Goal: Task Accomplishment & Management: Manage account settings

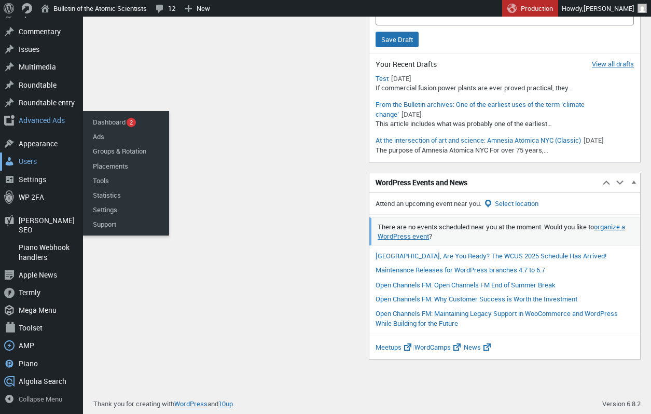
scroll to position [521, 0]
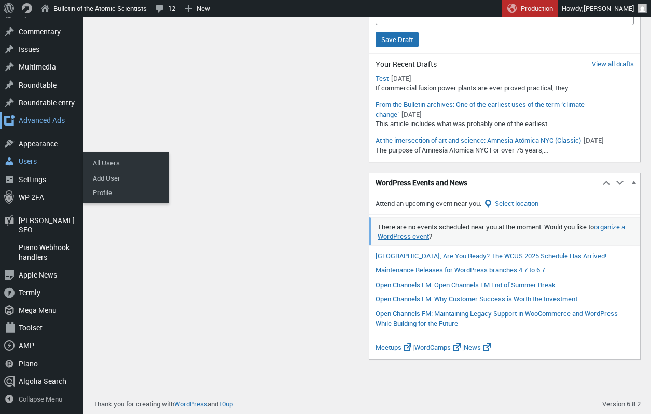
click at [44, 129] on div "Advanced Ads" at bounding box center [41, 120] width 83 height 18
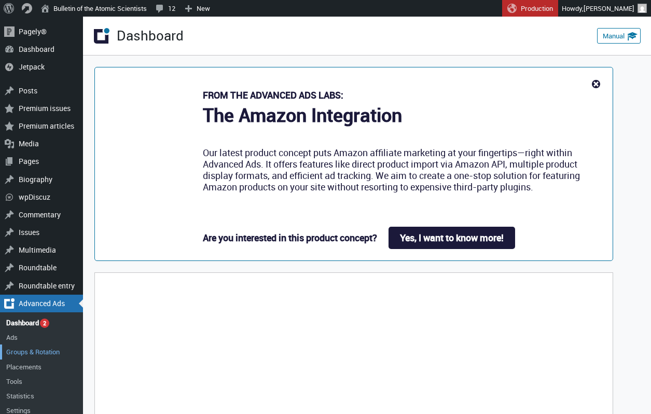
click at [40, 348] on link "Groups & Rotation" at bounding box center [41, 351] width 83 height 15
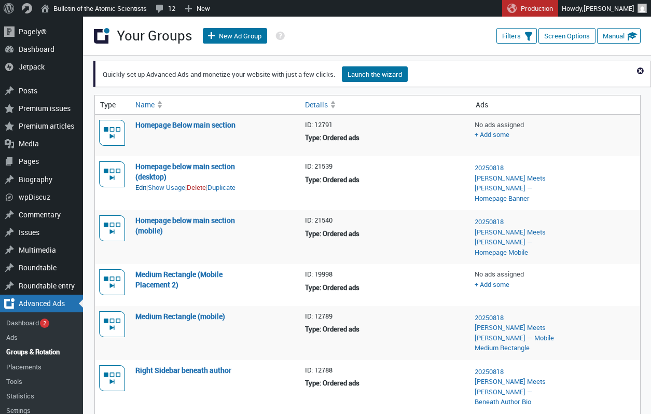
click at [142, 183] on link "Edit" at bounding box center [140, 188] width 11 height 10
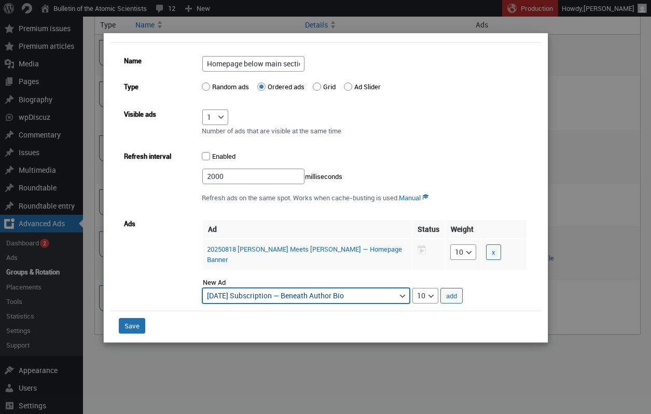
scroll to position [27, 0]
select select "advads-groups[21539][ads][124737]"
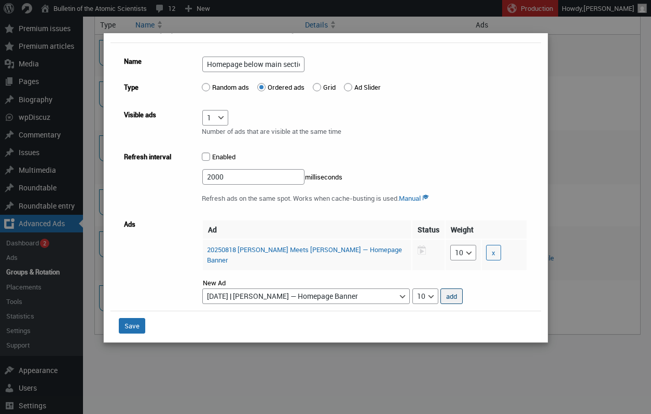
click at [458, 289] on button "add" at bounding box center [451, 296] width 22 height 16
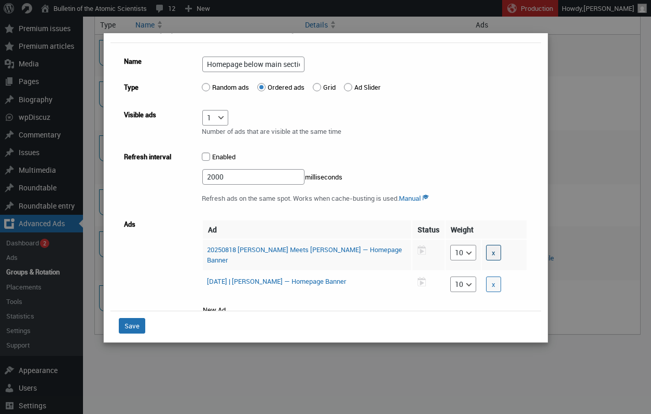
click at [486, 248] on button "x" at bounding box center [493, 253] width 15 height 16
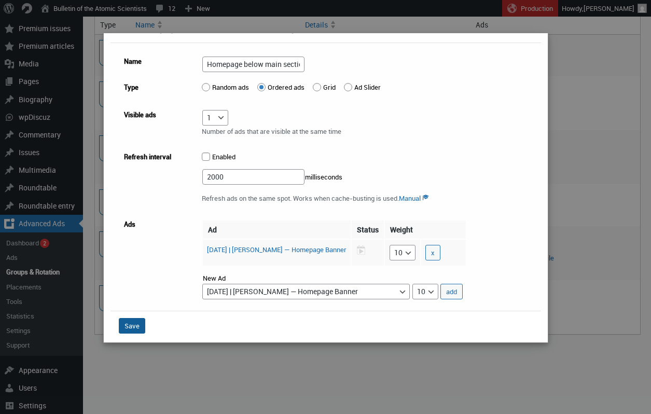
click at [133, 324] on button "Save" at bounding box center [132, 326] width 26 height 16
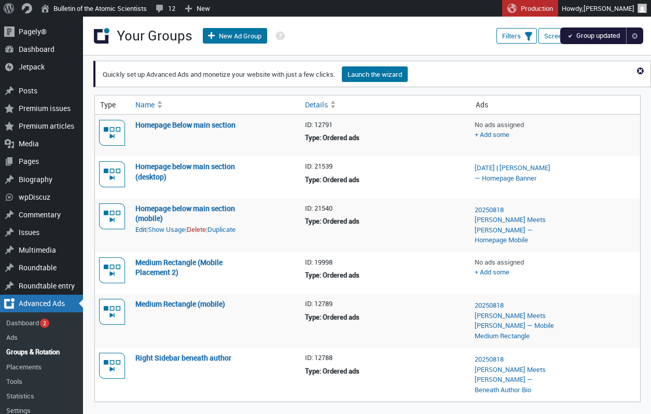
click at [141, 231] on link "Edit" at bounding box center [140, 230] width 11 height 10
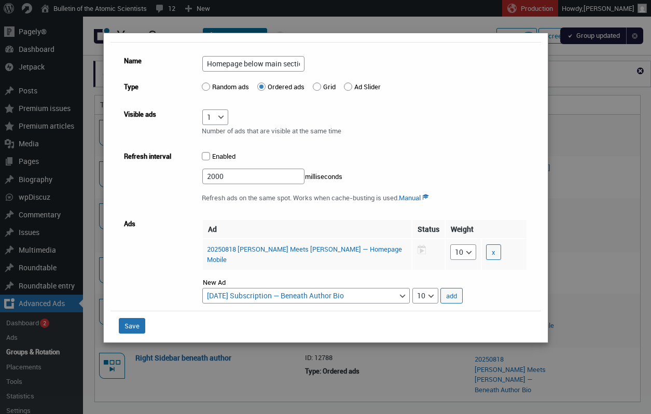
scroll to position [27, 0]
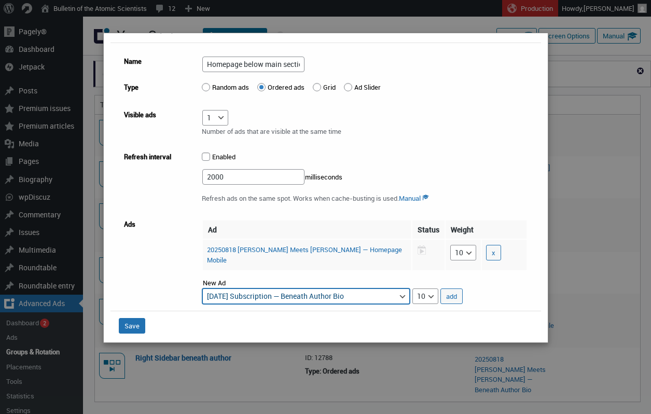
select select "advads-groups[21540][ads][124735]"
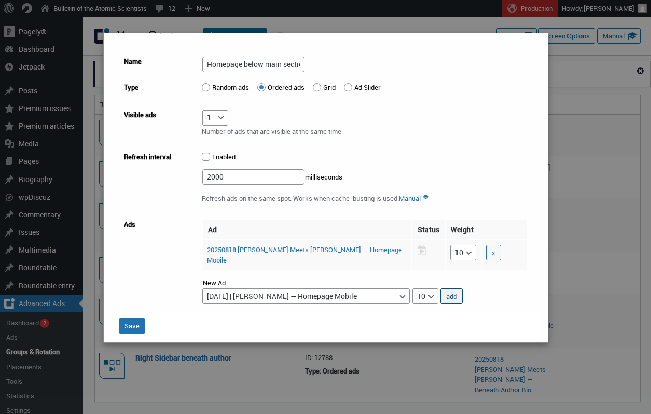
click at [449, 290] on button "add" at bounding box center [451, 296] width 22 height 16
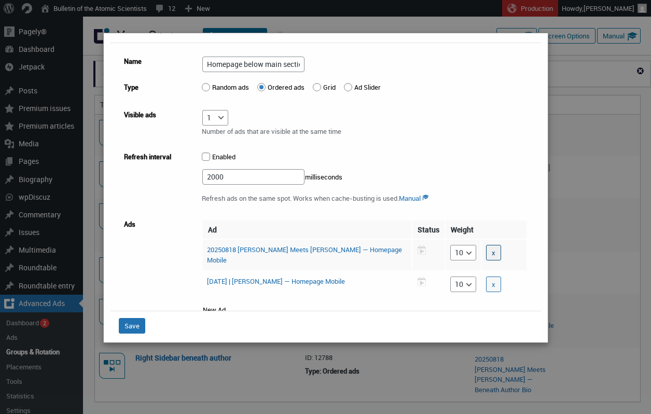
click at [486, 253] on button "x" at bounding box center [493, 253] width 15 height 16
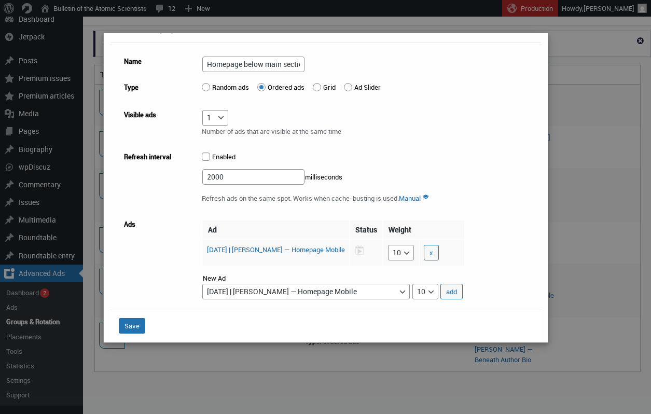
scroll to position [55, 0]
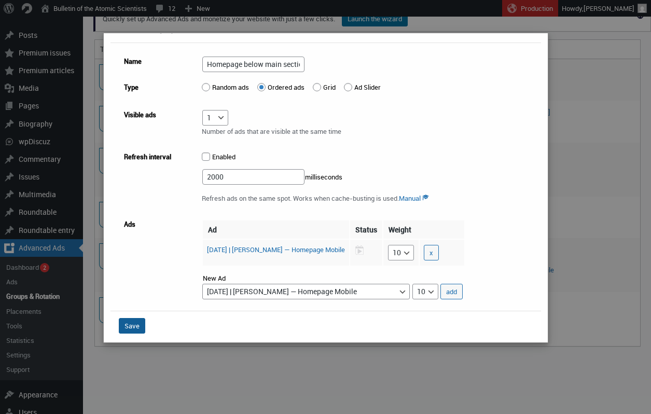
click at [128, 326] on button "Save" at bounding box center [132, 326] width 26 height 16
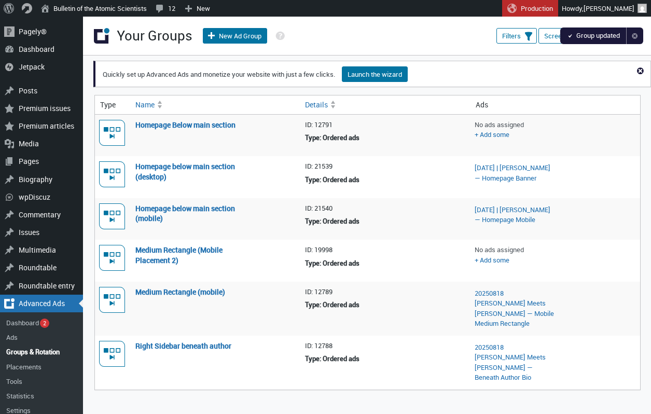
scroll to position [55, 0]
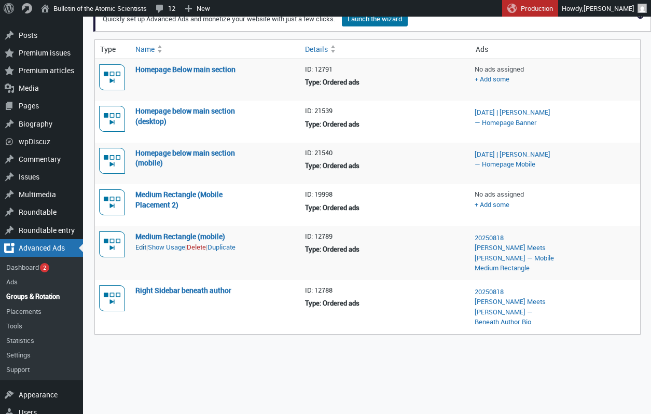
click at [144, 248] on link "Edit" at bounding box center [140, 247] width 11 height 10
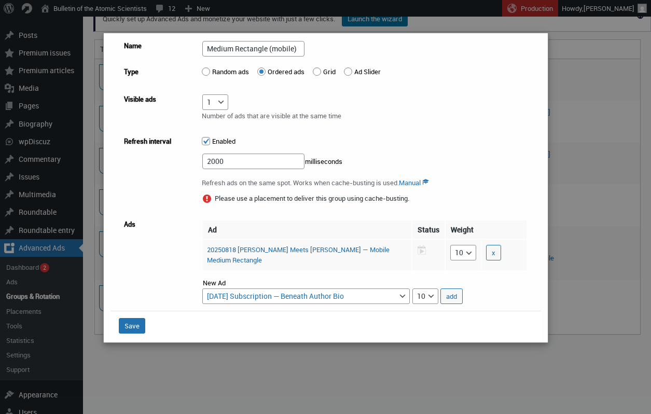
scroll to position [42, 0]
select select "advads-groups[12789][ads][124739]"
click at [451, 290] on button "add" at bounding box center [451, 297] width 22 height 16
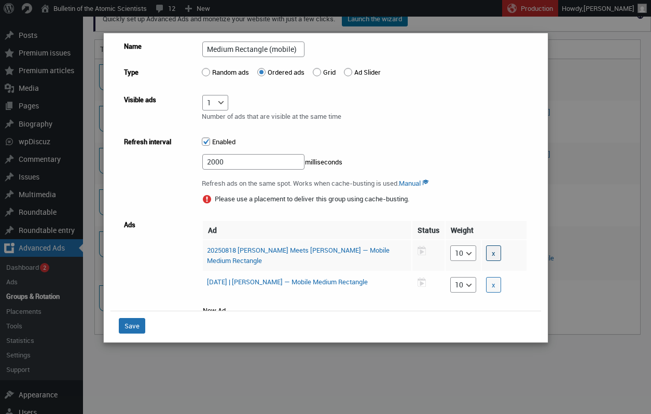
click at [486, 252] on button "x" at bounding box center [493, 253] width 15 height 16
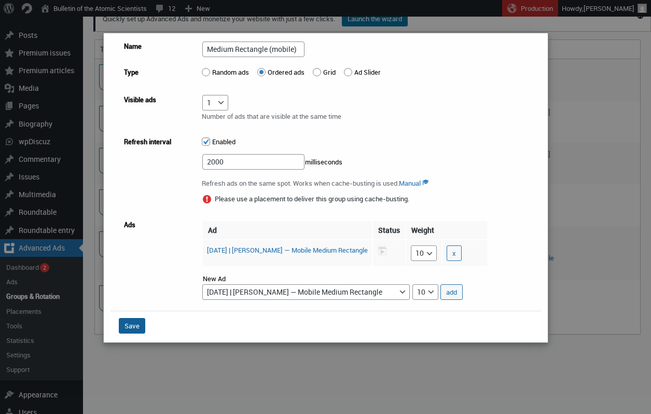
click at [132, 325] on button "Save" at bounding box center [132, 326] width 26 height 16
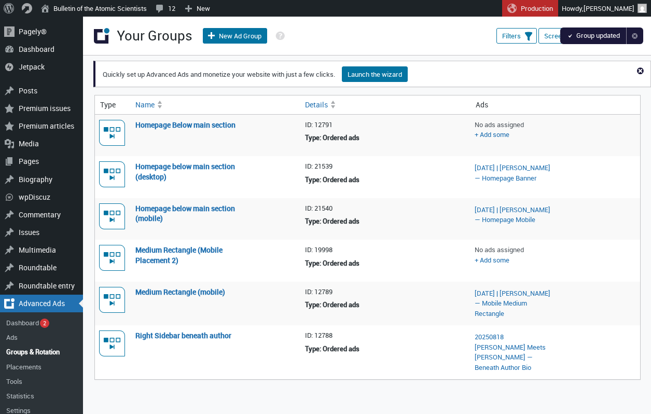
scroll to position [55, 0]
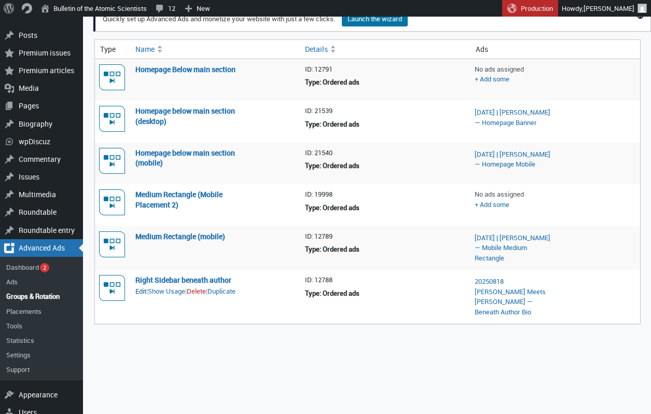
click at [143, 292] on link "Edit" at bounding box center [140, 291] width 11 height 10
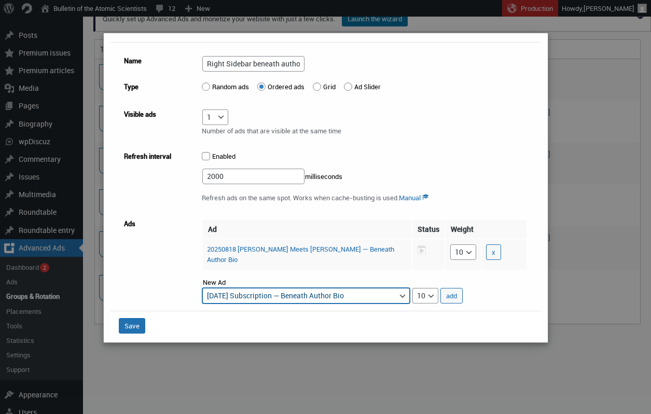
scroll to position [27, 0]
select select "advads-groups[12788][ads][124742]"
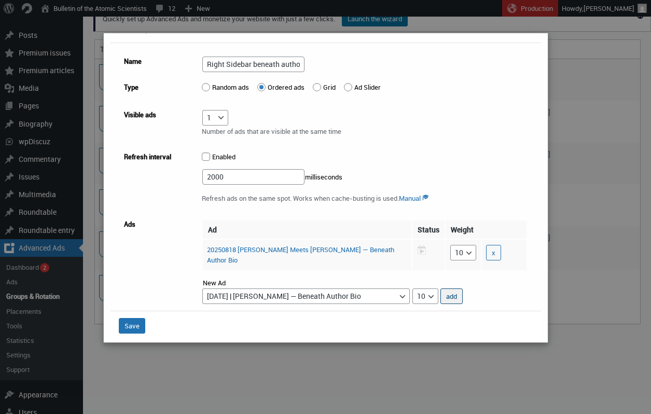
click at [453, 292] on button "add" at bounding box center [451, 296] width 22 height 16
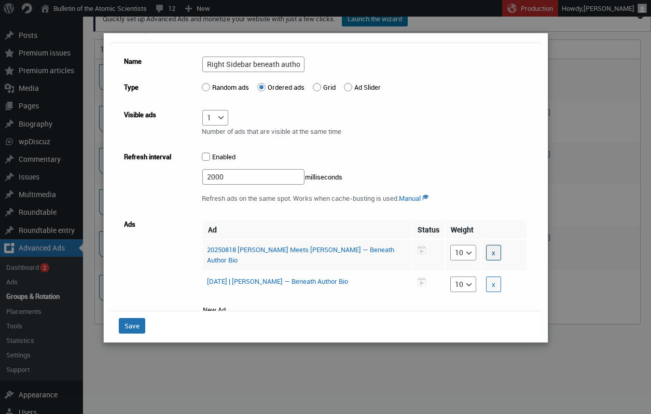
click at [486, 252] on button "x" at bounding box center [493, 253] width 15 height 16
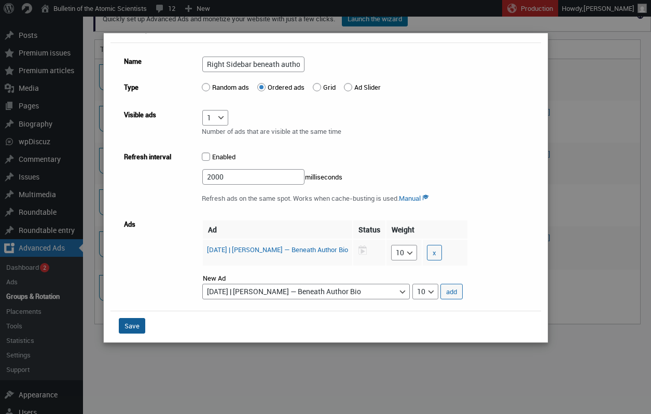
click at [133, 326] on button "Save" at bounding box center [132, 326] width 26 height 16
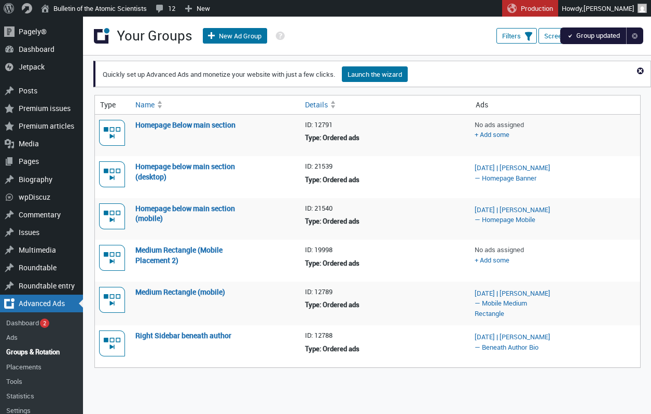
scroll to position [75, 0]
